Goal: Register for event/course

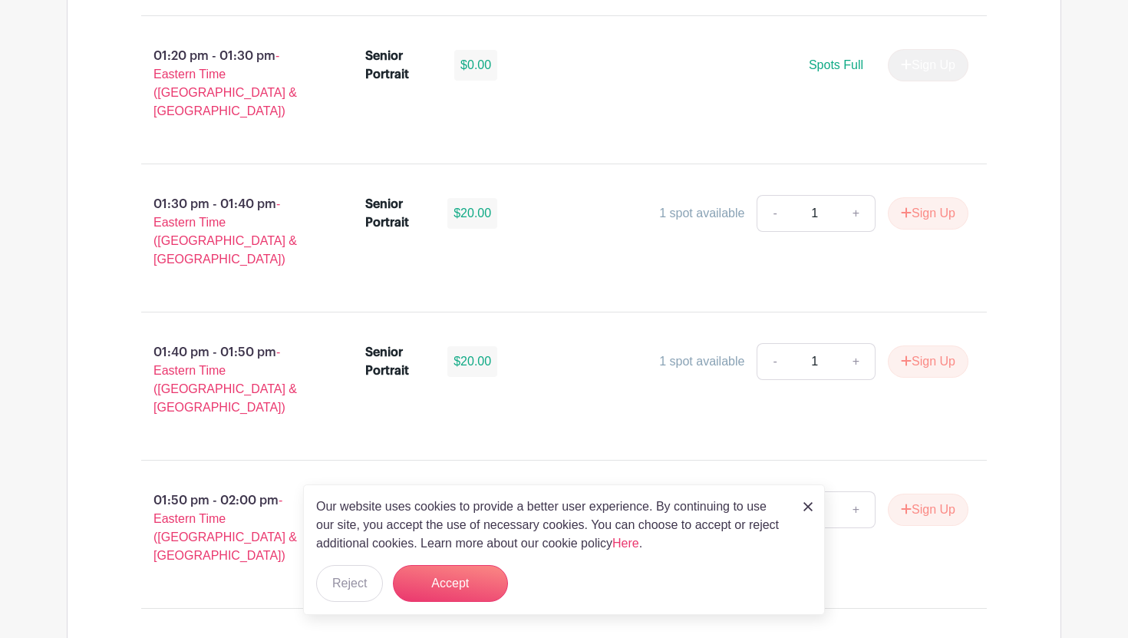
scroll to position [4987, 0]
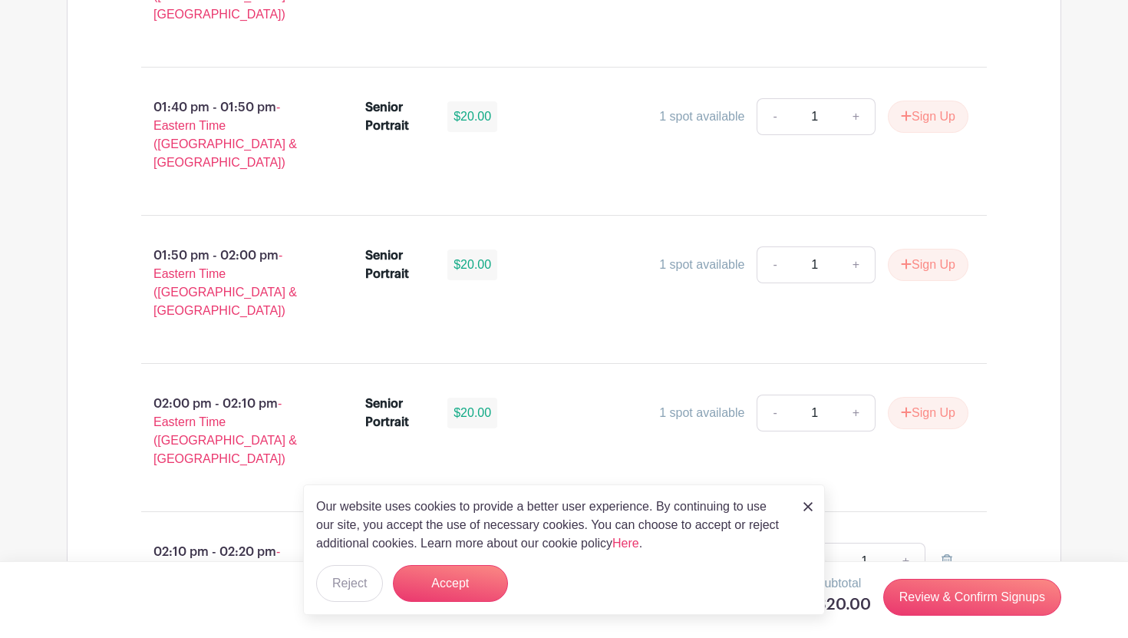
scroll to position [5200, 0]
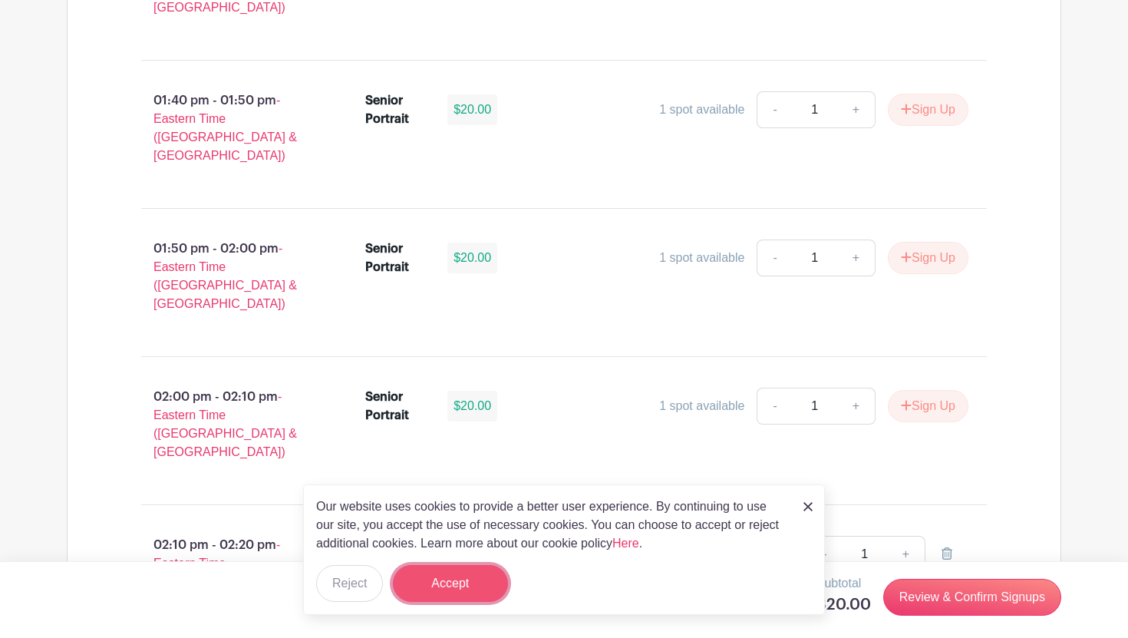
click at [506, 579] on button "Accept" at bounding box center [450, 583] width 115 height 37
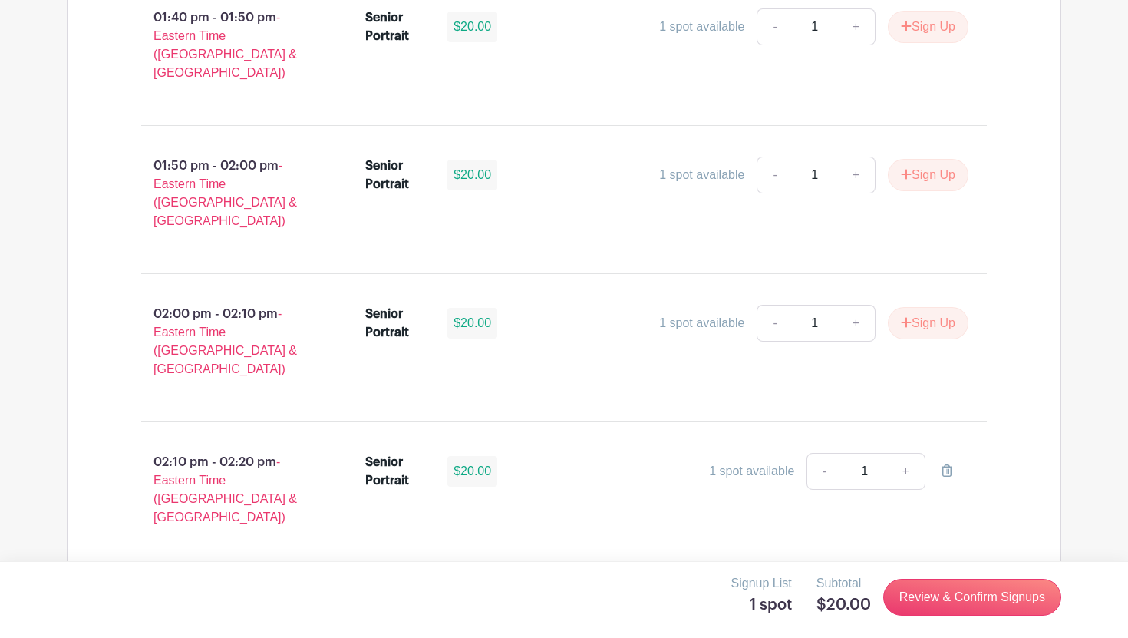
scroll to position [5315, 0]
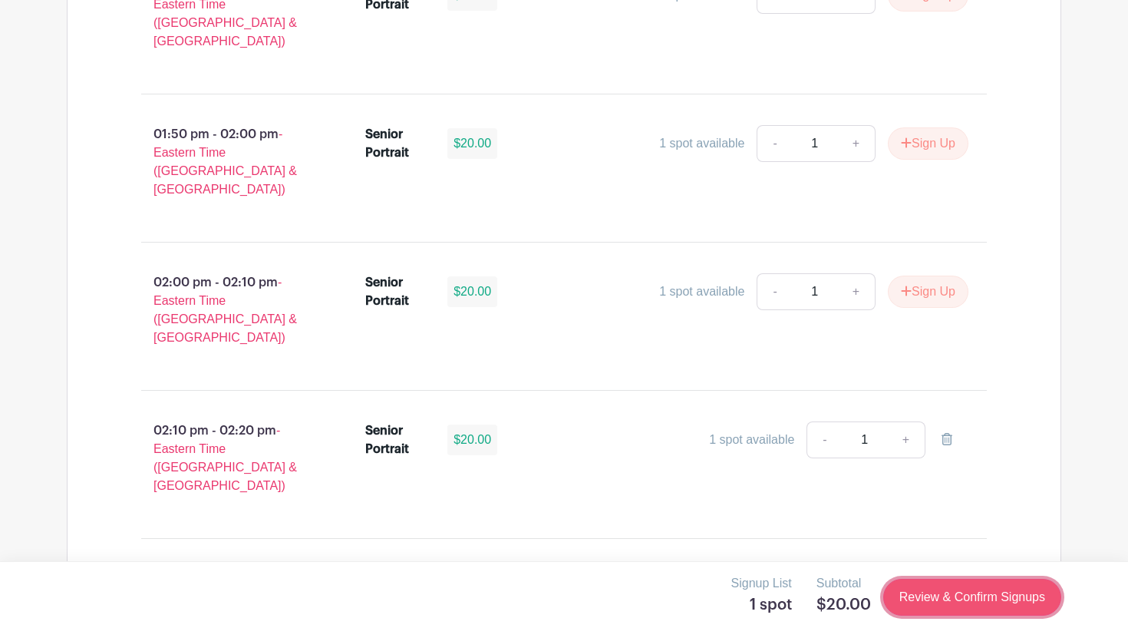
click at [964, 597] on link "Review & Confirm Signups" at bounding box center [972, 597] width 178 height 37
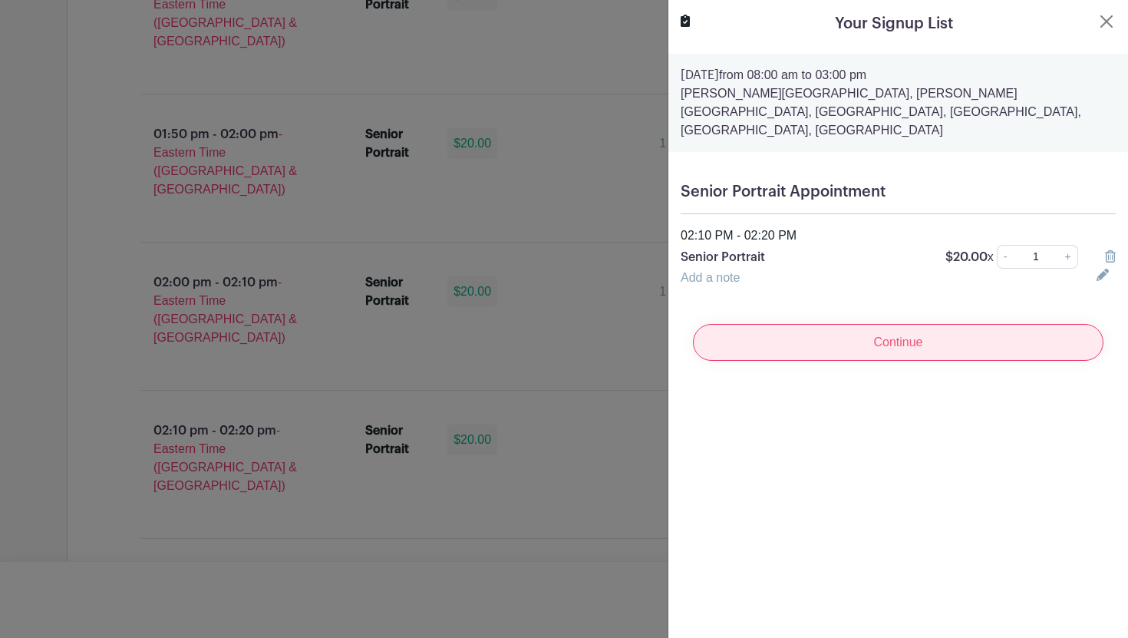
click at [893, 324] on input "Continue" at bounding box center [898, 342] width 411 height 37
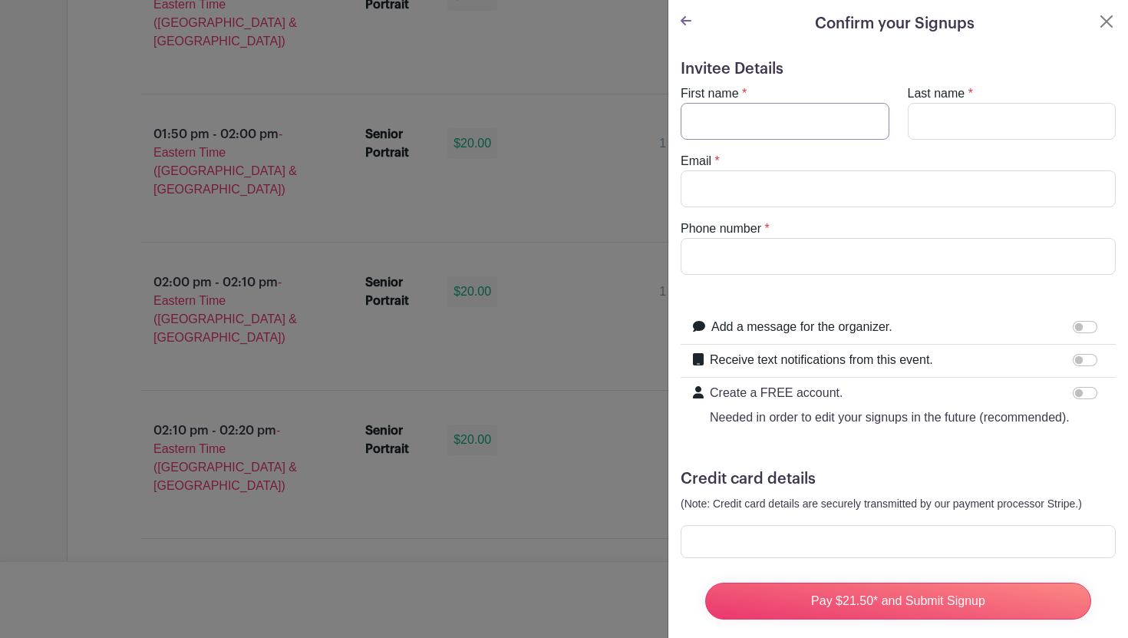
click at [814, 132] on input "First name" at bounding box center [785, 121] width 209 height 37
type input "[PERSON_NAME]"
click at [988, 117] on input "Last name" at bounding box center [1012, 121] width 209 height 37
type input "[PERSON_NAME]"
click at [958, 197] on input "Email" at bounding box center [898, 188] width 435 height 37
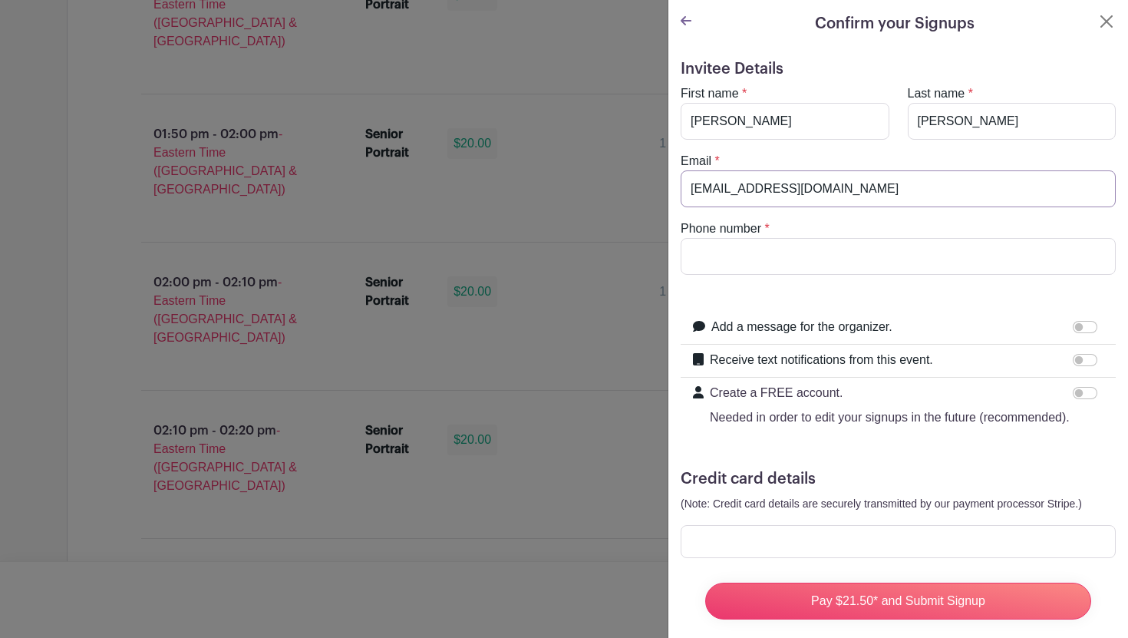
type input "[EMAIL_ADDRESS][DOMAIN_NAME]"
click at [962, 250] on input "Phone number" at bounding box center [898, 256] width 435 height 37
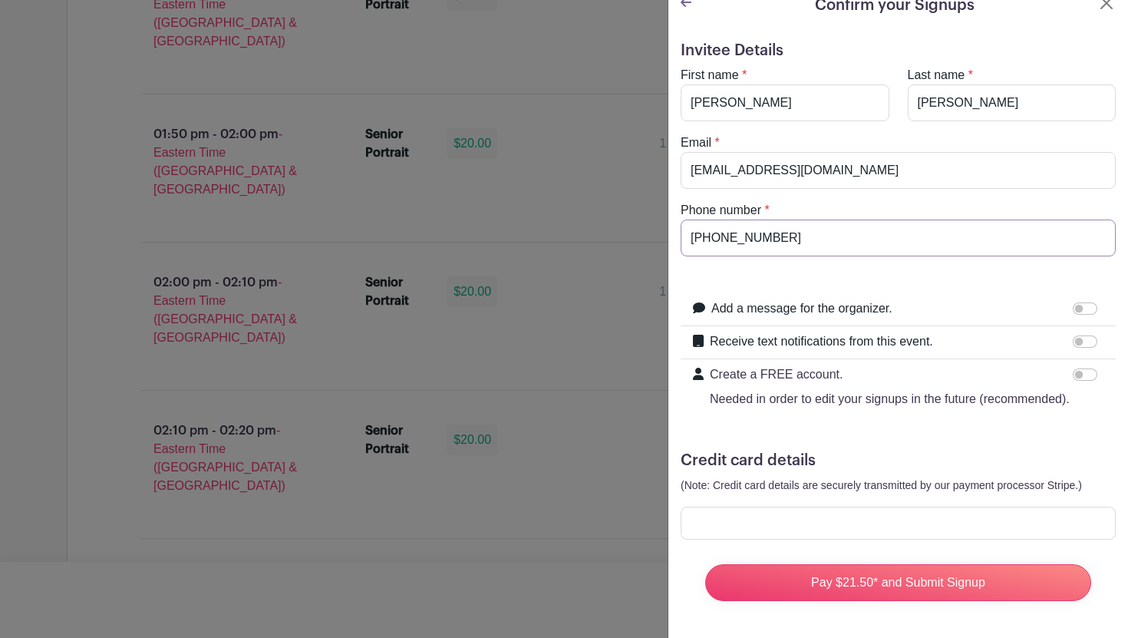
type input "[PHONE_NUMBER]"
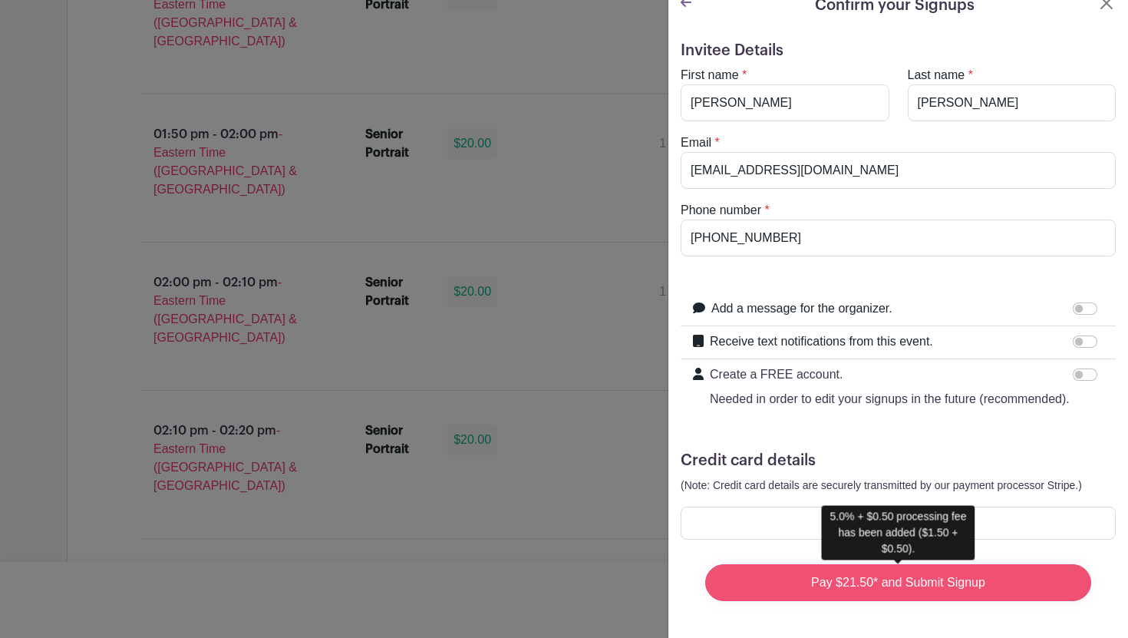
click at [965, 583] on input "Pay $21.50* and Submit Signup" at bounding box center [898, 582] width 386 height 37
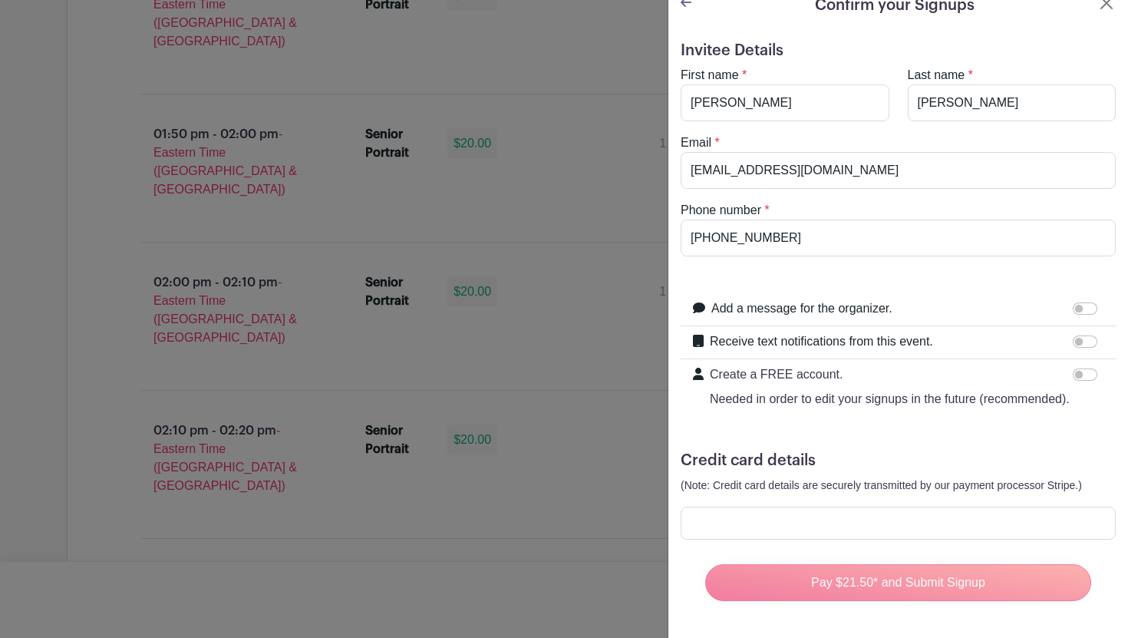
scroll to position [5322, 0]
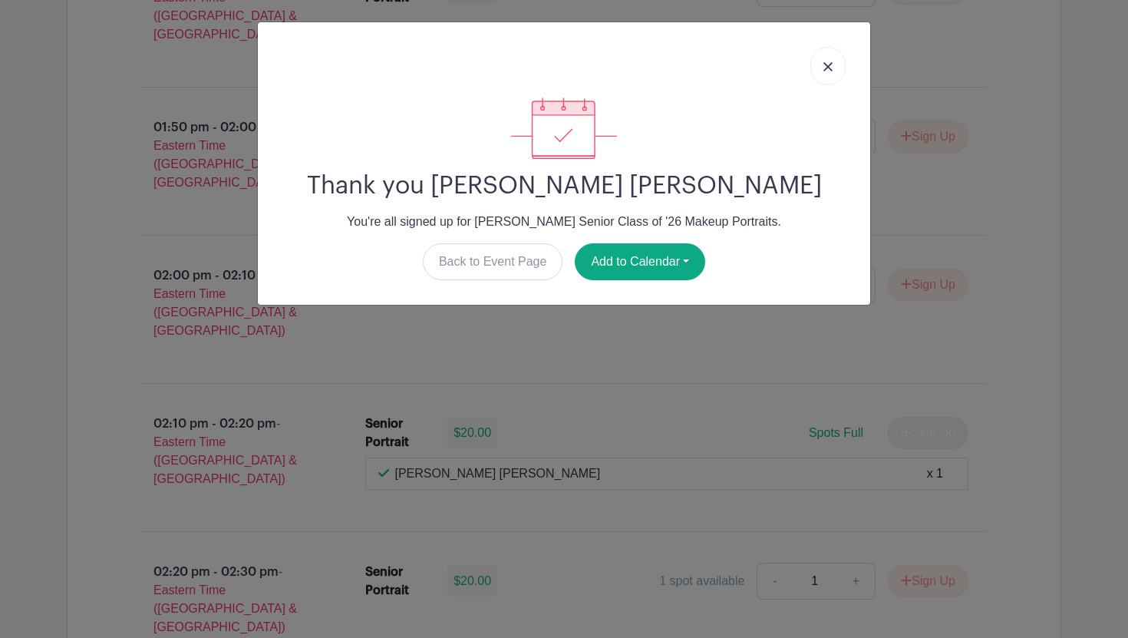
click at [832, 61] on link at bounding box center [827, 66] width 35 height 38
